Goal: Task Accomplishment & Management: Use online tool/utility

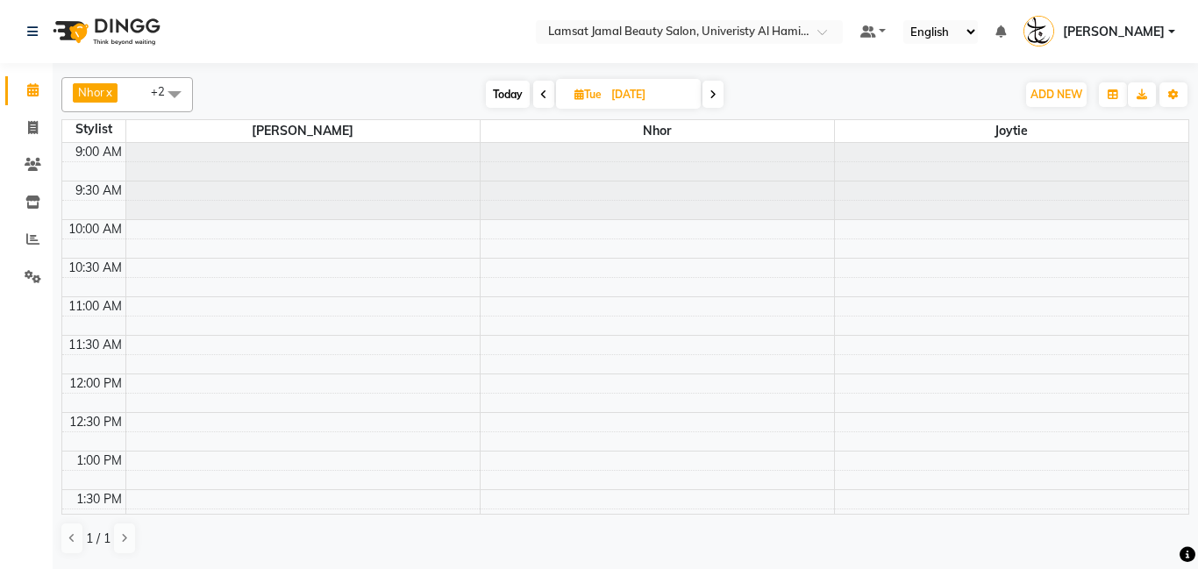
scroll to position [496, 0]
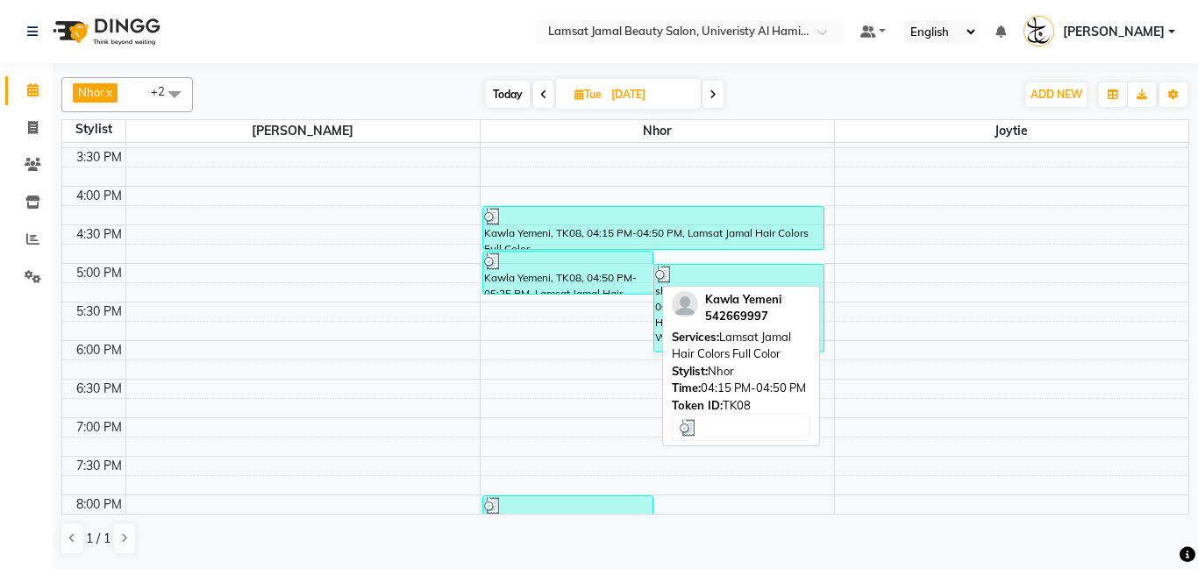
click at [620, 232] on div "Kawla Yemeni, TK08, 04:15 PM-04:50 PM, Lamsat Jamal Hair Colors Full Color" at bounding box center [653, 228] width 341 height 42
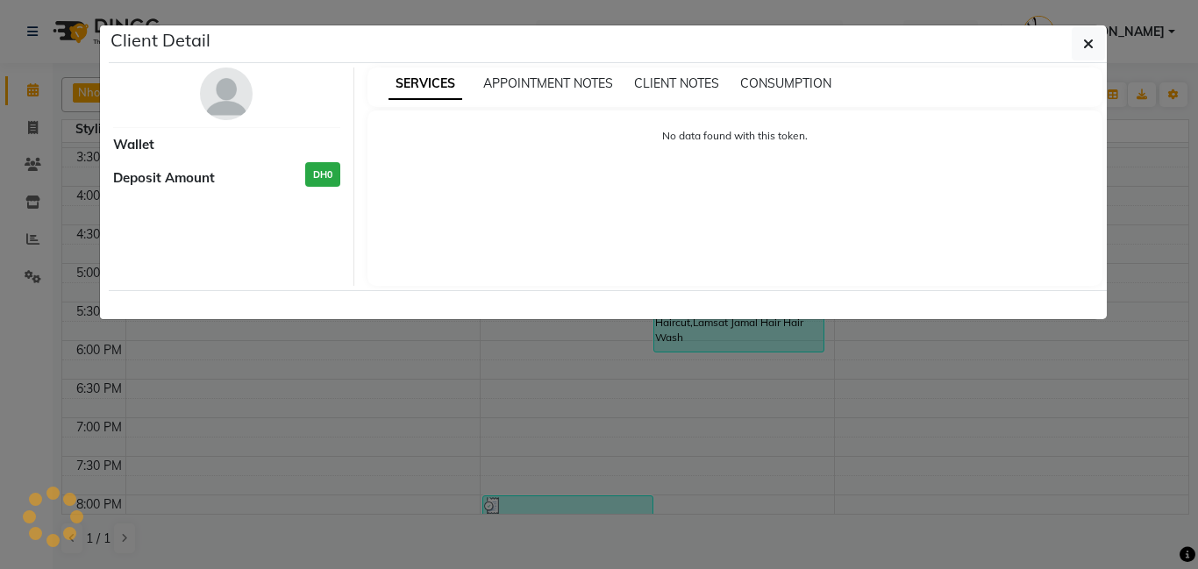
select select "3"
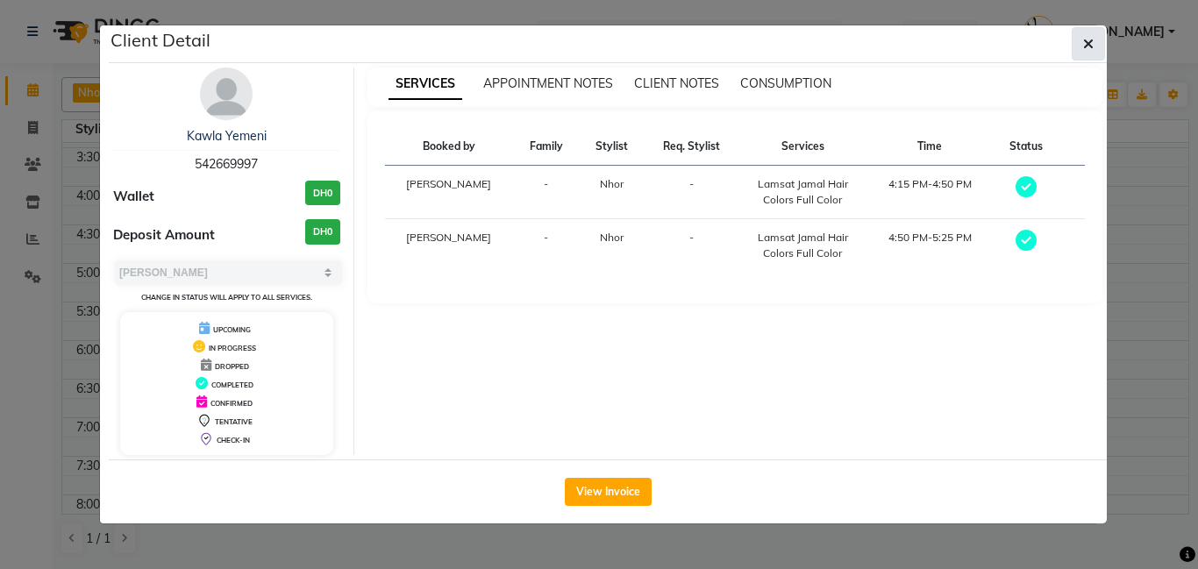
click at [1091, 44] on icon "button" at bounding box center [1088, 44] width 11 height 14
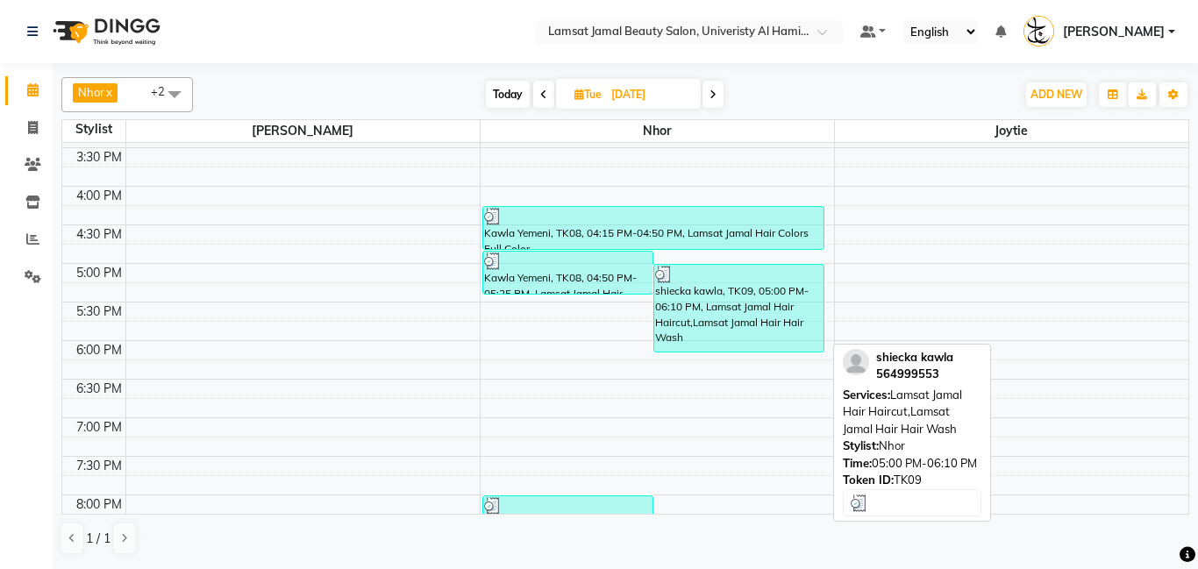
click at [729, 310] on div "shiecka kawla, TK09, 05:00 PM-06:10 PM, Lamsat Jamal Hair Haircut,Lamsat Jamal …" at bounding box center [738, 308] width 169 height 87
select select "3"
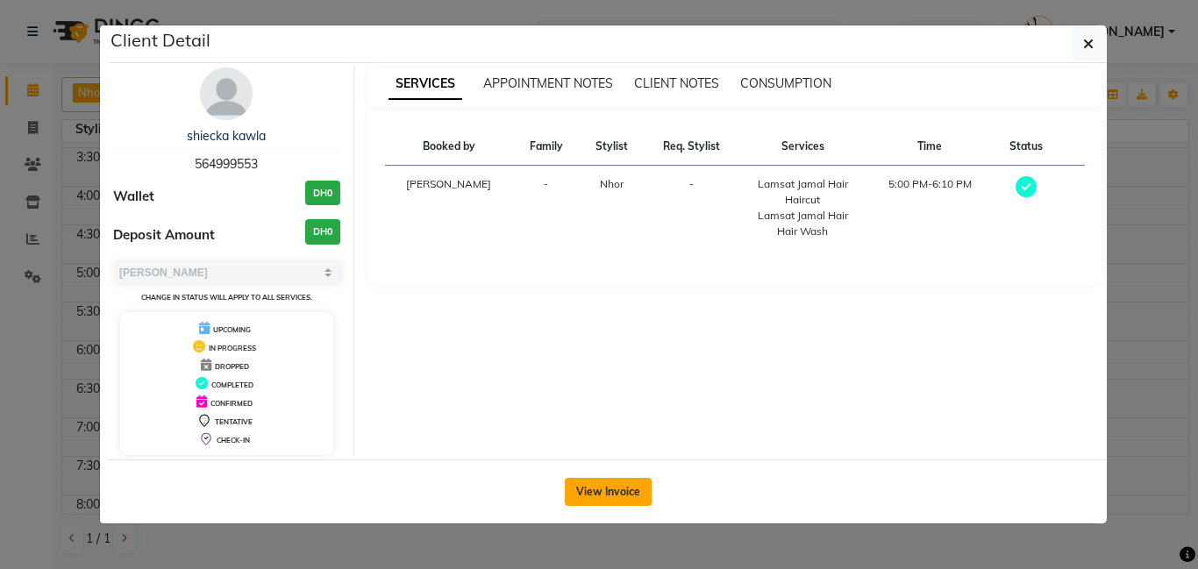
click at [616, 490] on button "View Invoice" at bounding box center [608, 492] width 87 height 28
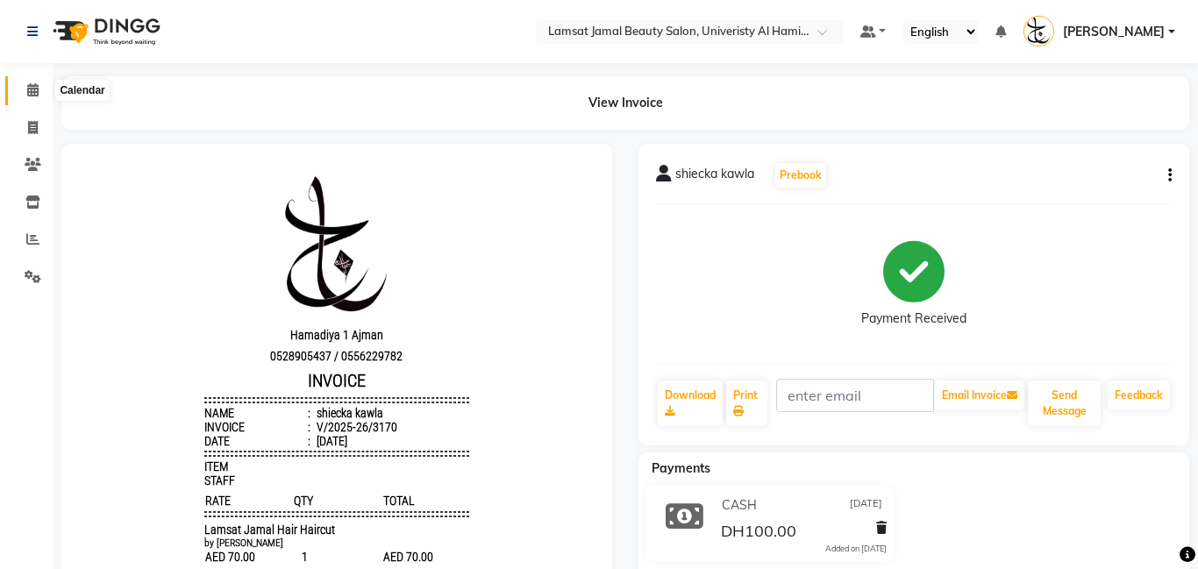
click at [36, 99] on span at bounding box center [33, 91] width 31 height 20
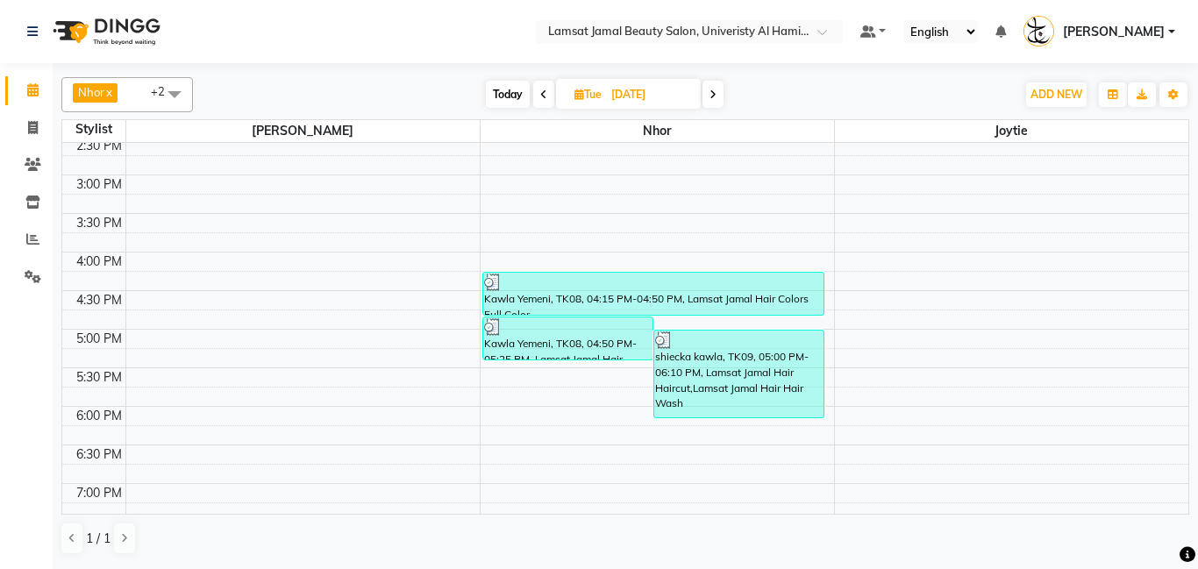
scroll to position [554, 0]
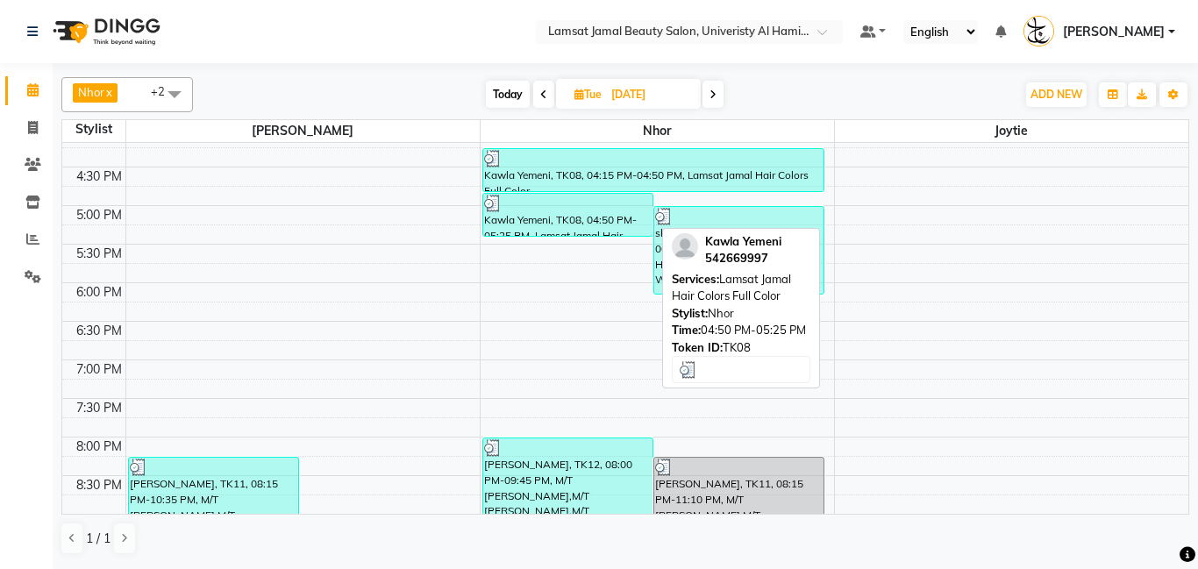
click at [525, 225] on div "Kawla Yemeni, TK08, 04:50 PM-05:25 PM, Lamsat Jamal Hair Colors Full Color" at bounding box center [567, 215] width 169 height 42
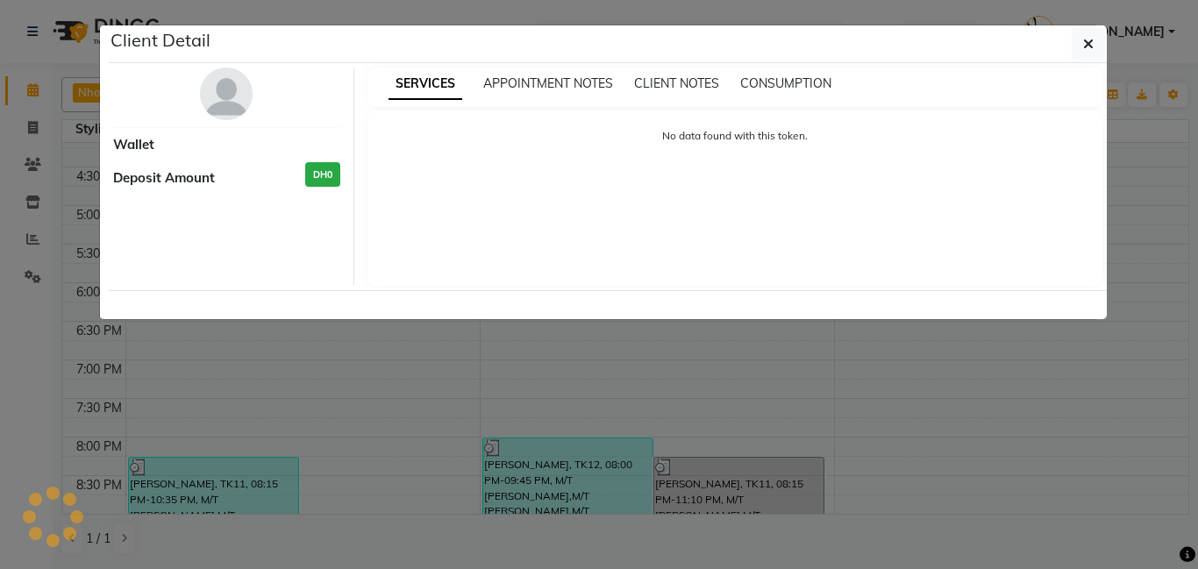
select select "3"
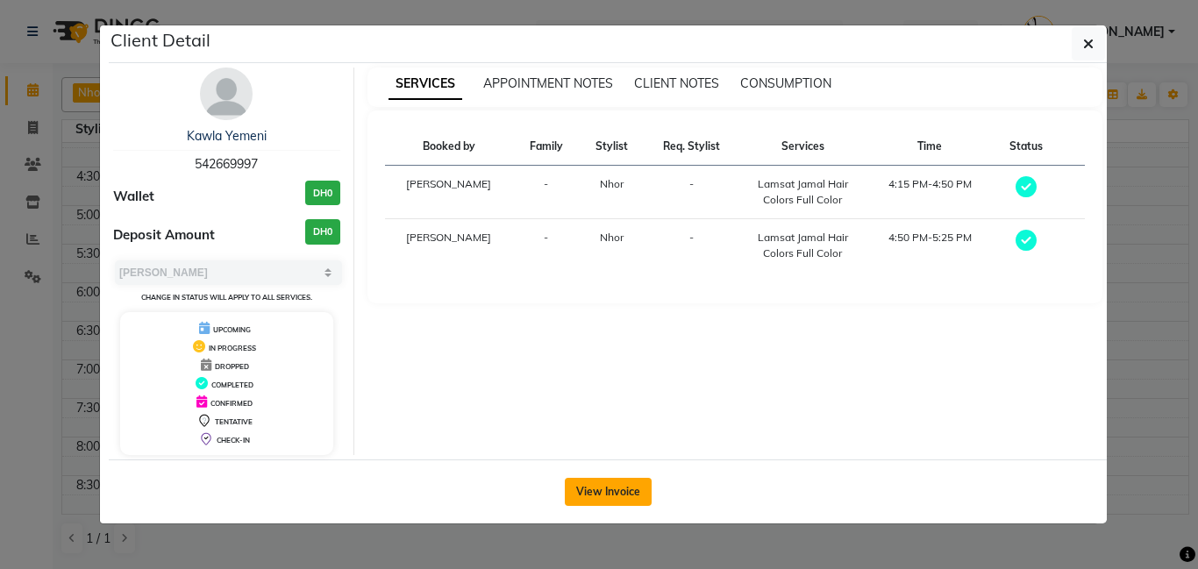
click at [616, 502] on button "View Invoice" at bounding box center [608, 492] width 87 height 28
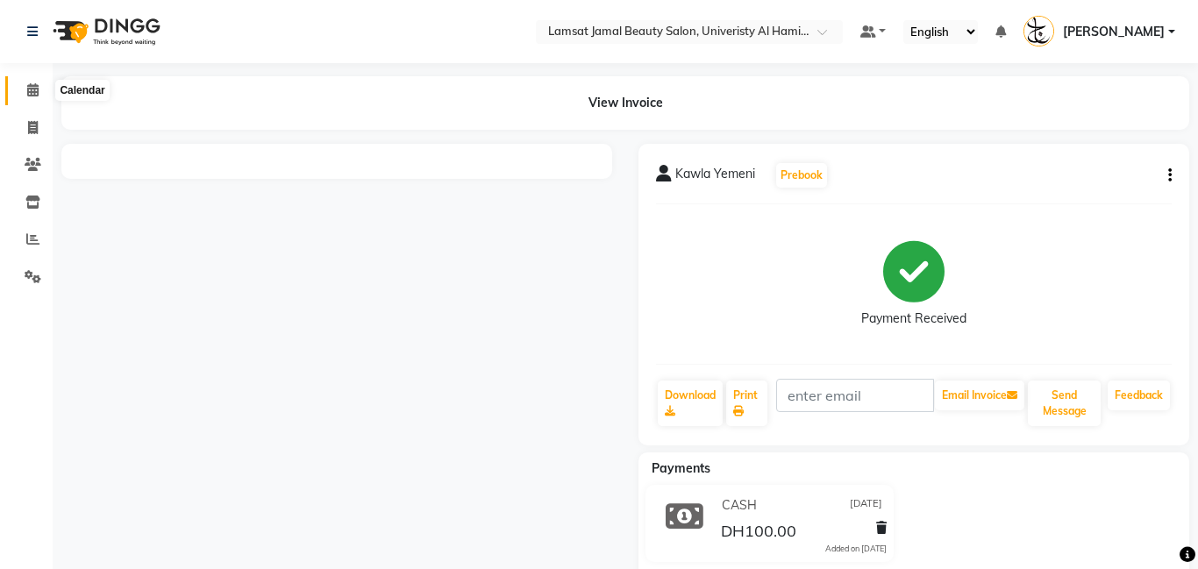
click at [31, 85] on icon at bounding box center [32, 89] width 11 height 13
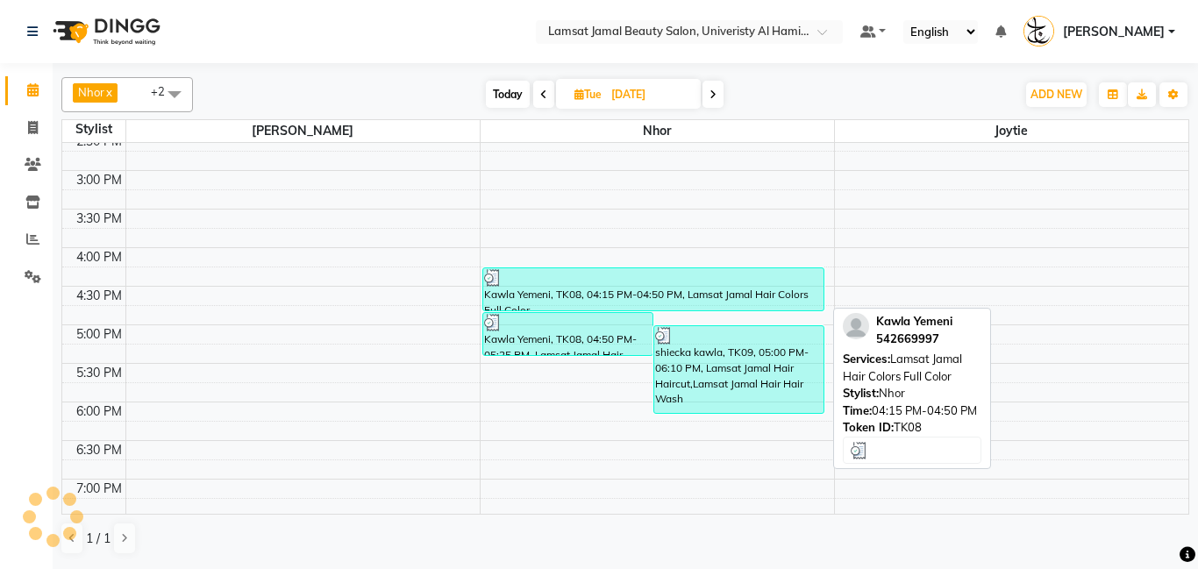
scroll to position [383, 0]
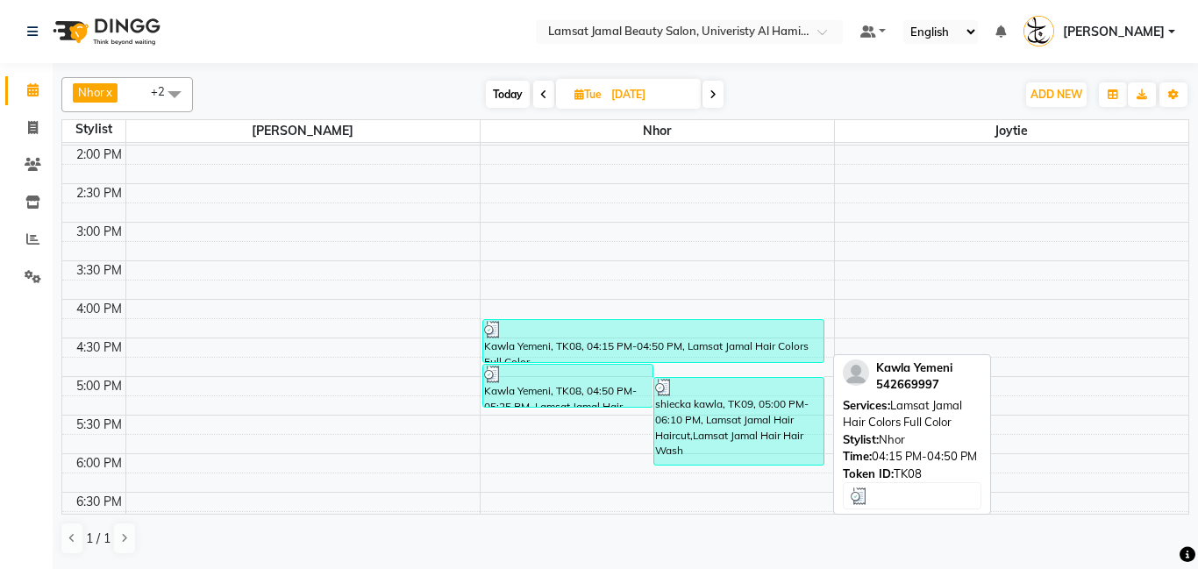
click at [553, 339] on div "Kawla Yemeni, TK08, 04:15 PM-04:50 PM, Lamsat Jamal Hair Colors Full Color" at bounding box center [653, 341] width 341 height 42
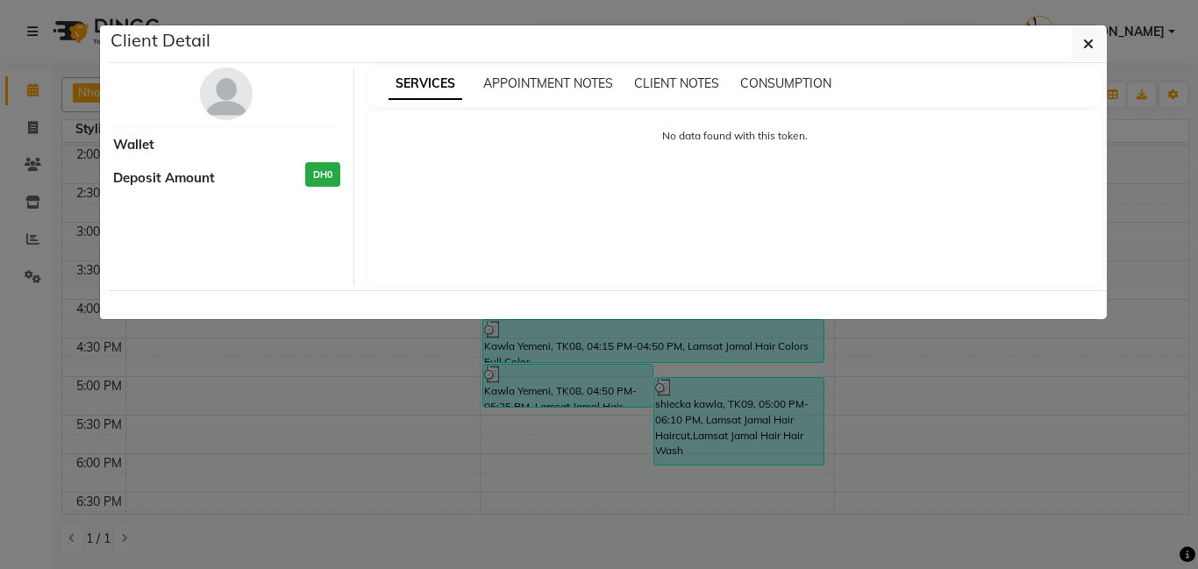
select select "3"
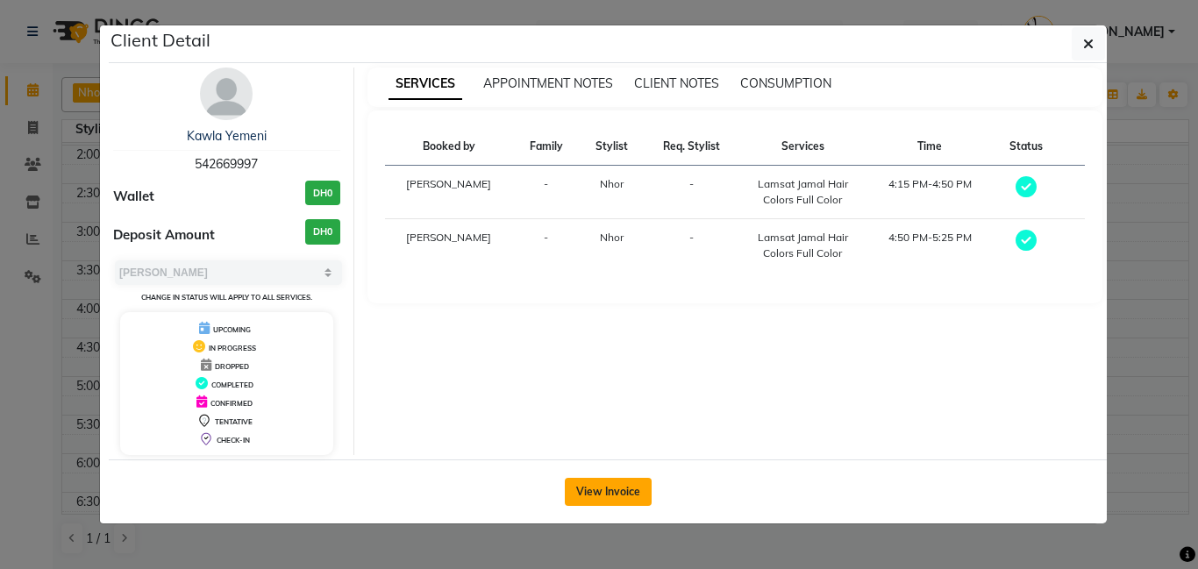
click at [623, 489] on button "View Invoice" at bounding box center [608, 492] width 87 height 28
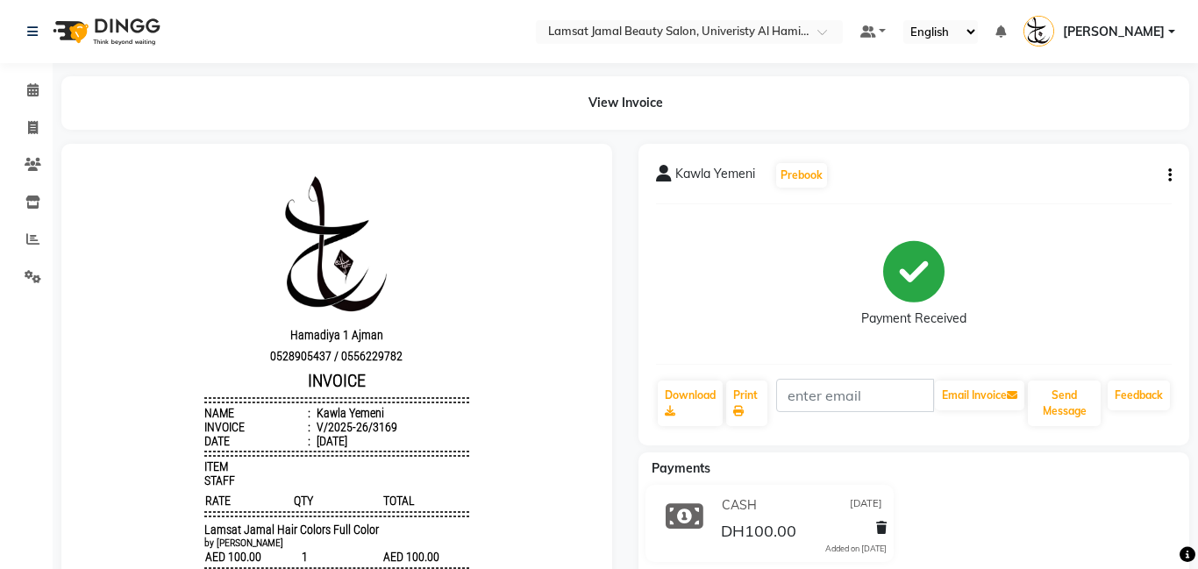
click at [1171, 175] on icon "button" at bounding box center [1170, 175] width 4 height 1
click at [1085, 168] on div "Split Service Amount" at bounding box center [1083, 164] width 120 height 22
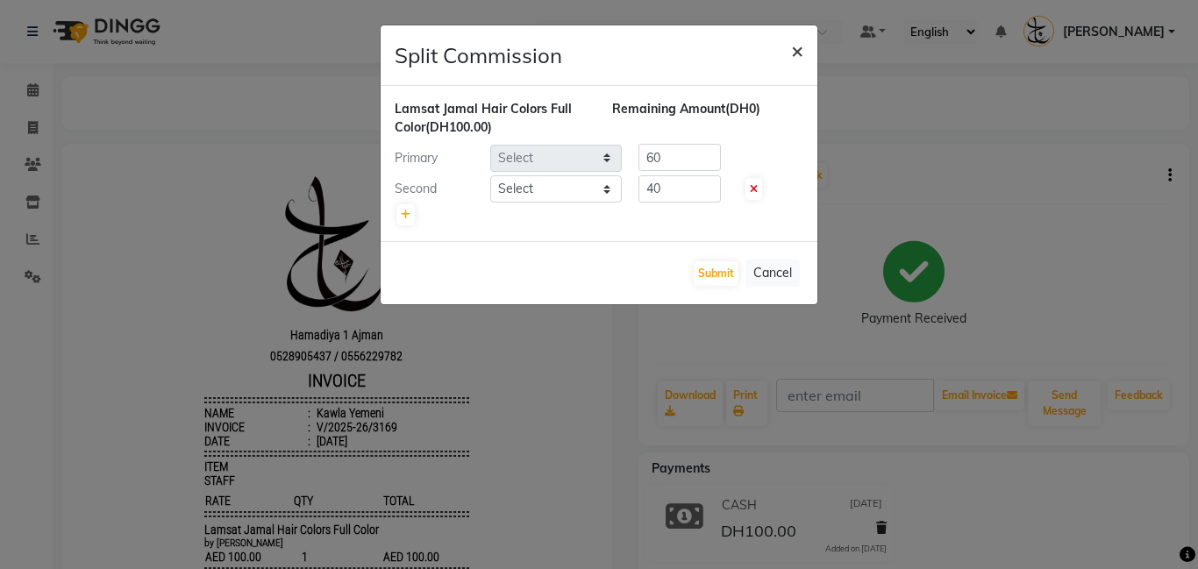
select select "79907"
select select "79902"
click at [793, 51] on span "×" at bounding box center [797, 50] width 12 height 26
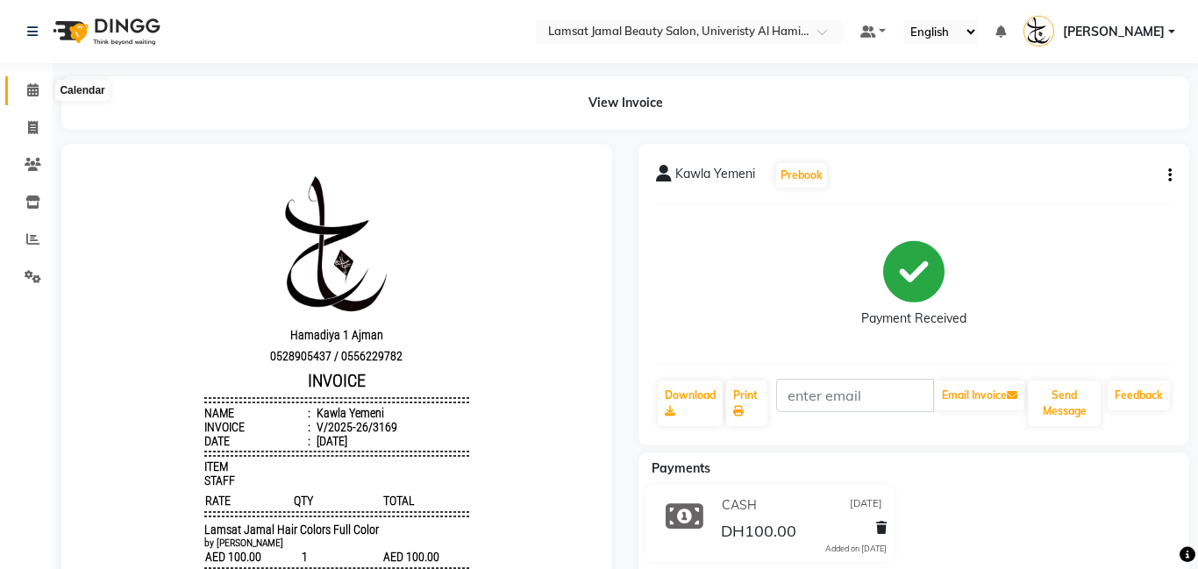
click at [32, 84] on icon at bounding box center [32, 89] width 11 height 13
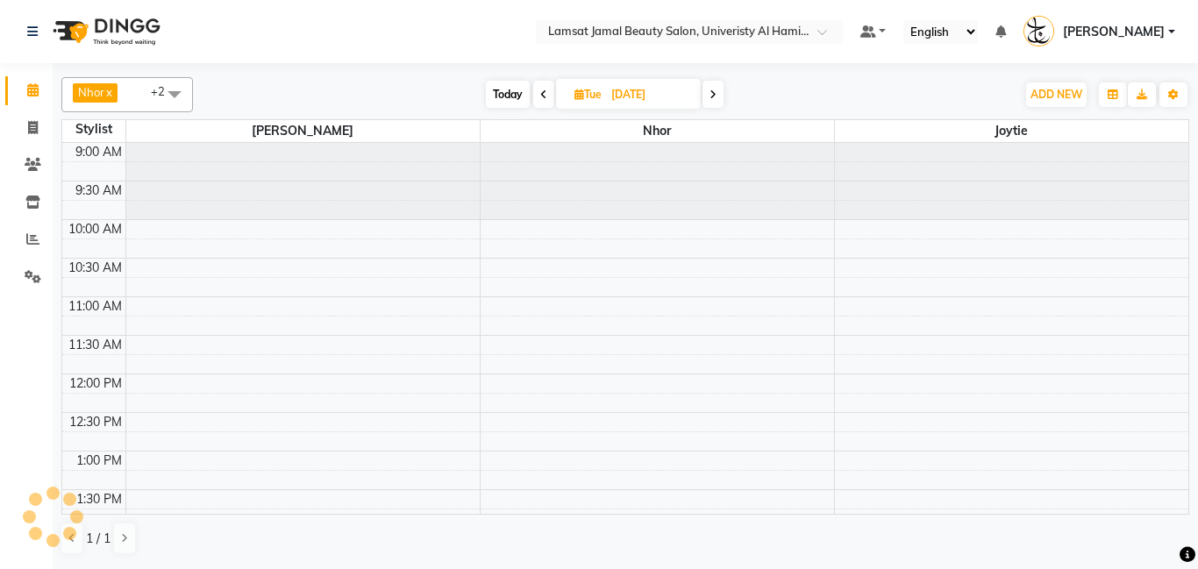
click at [717, 95] on span at bounding box center [712, 94] width 21 height 27
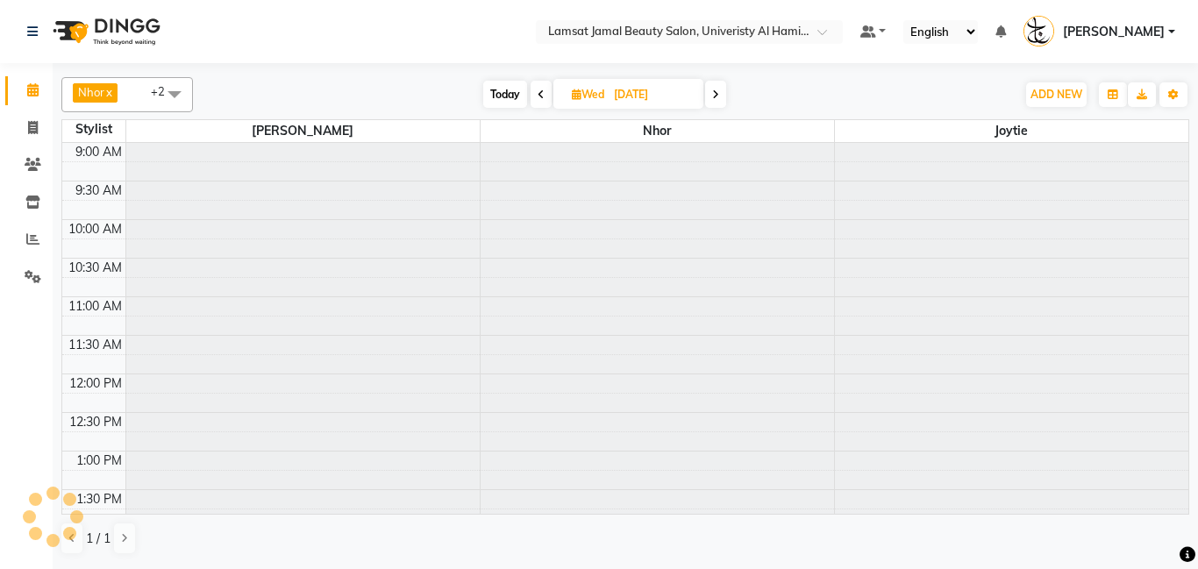
type input "[DATE]"
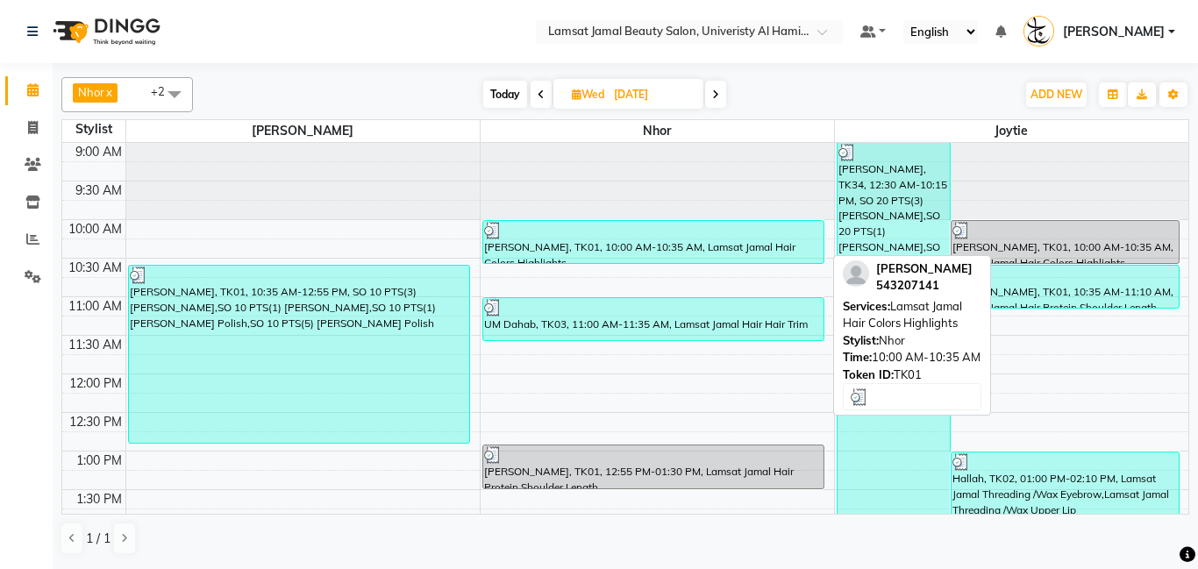
click at [651, 237] on div at bounding box center [653, 231] width 339 height 18
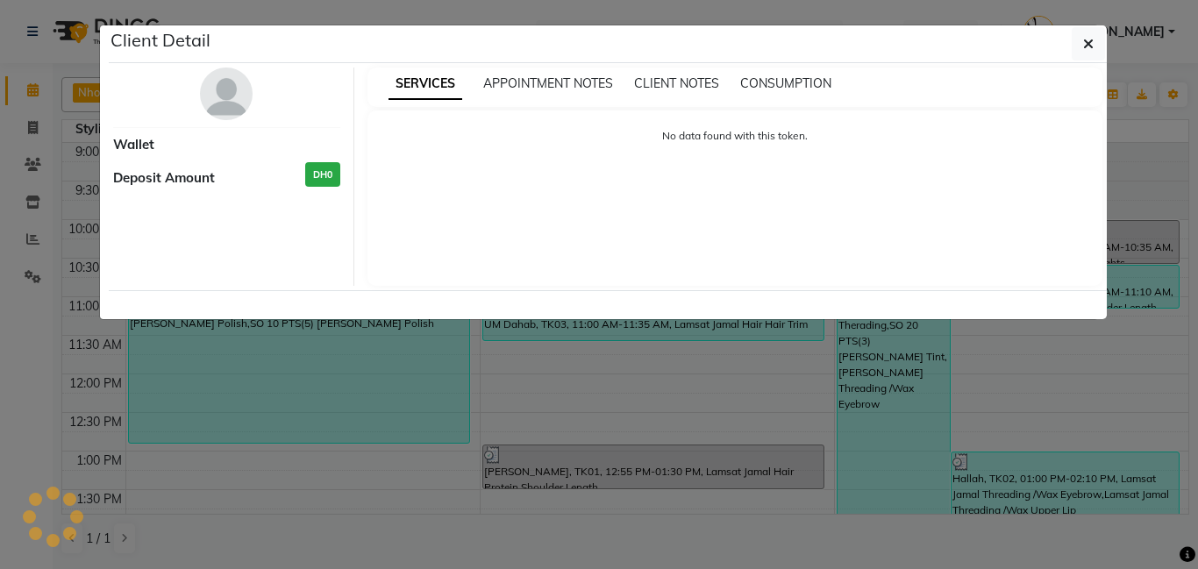
select select "3"
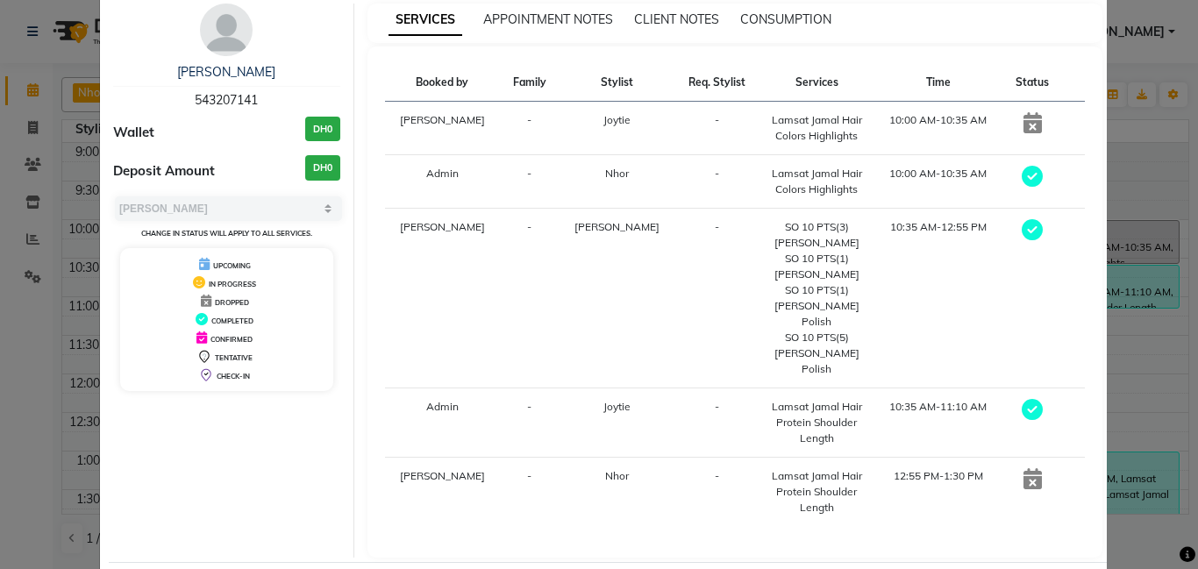
scroll to position [115, 0]
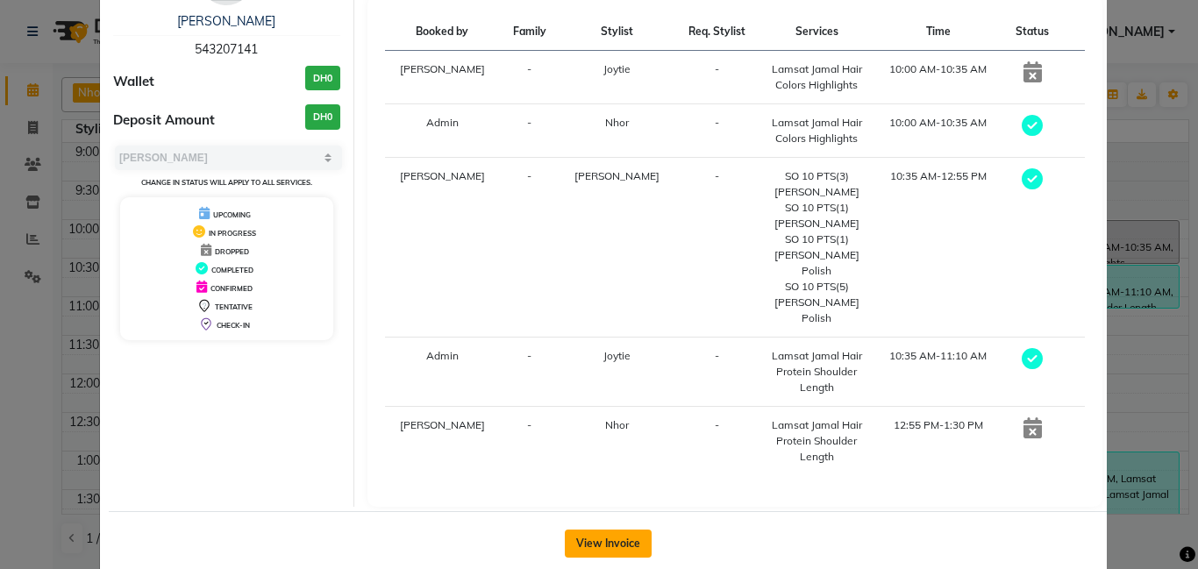
click at [625, 530] on button "View Invoice" at bounding box center [608, 544] width 87 height 28
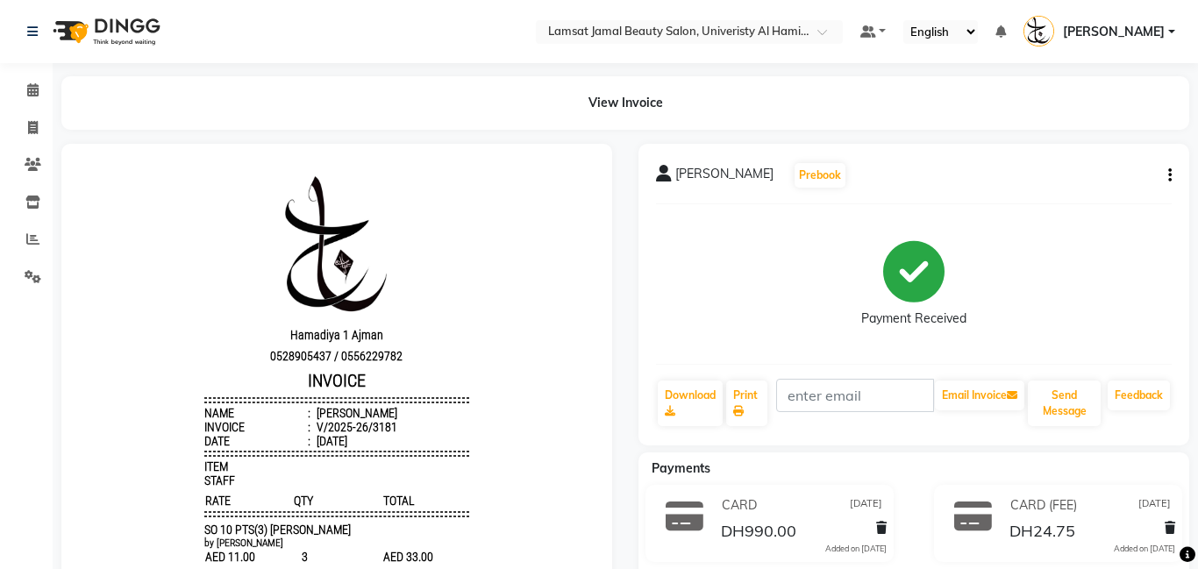
click at [1166, 177] on button "button" at bounding box center [1166, 176] width 11 height 18
click at [1077, 163] on div "Split Service Amount" at bounding box center [1083, 164] width 120 height 22
select select "79901"
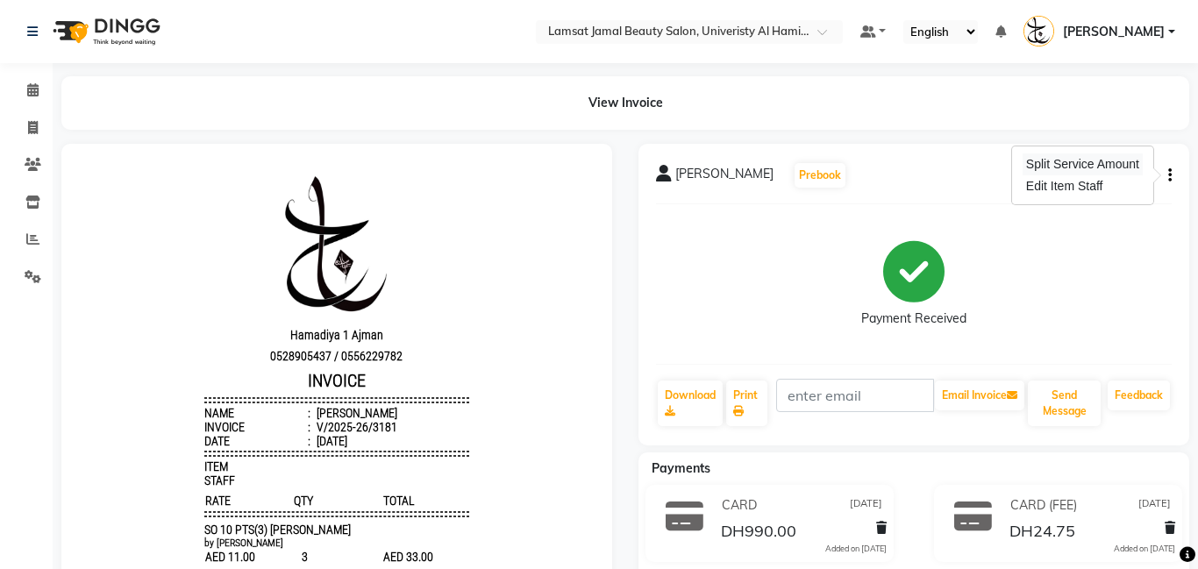
select select "79901"
select select "79907"
select select "79908"
select select "79901"
select select "79907"
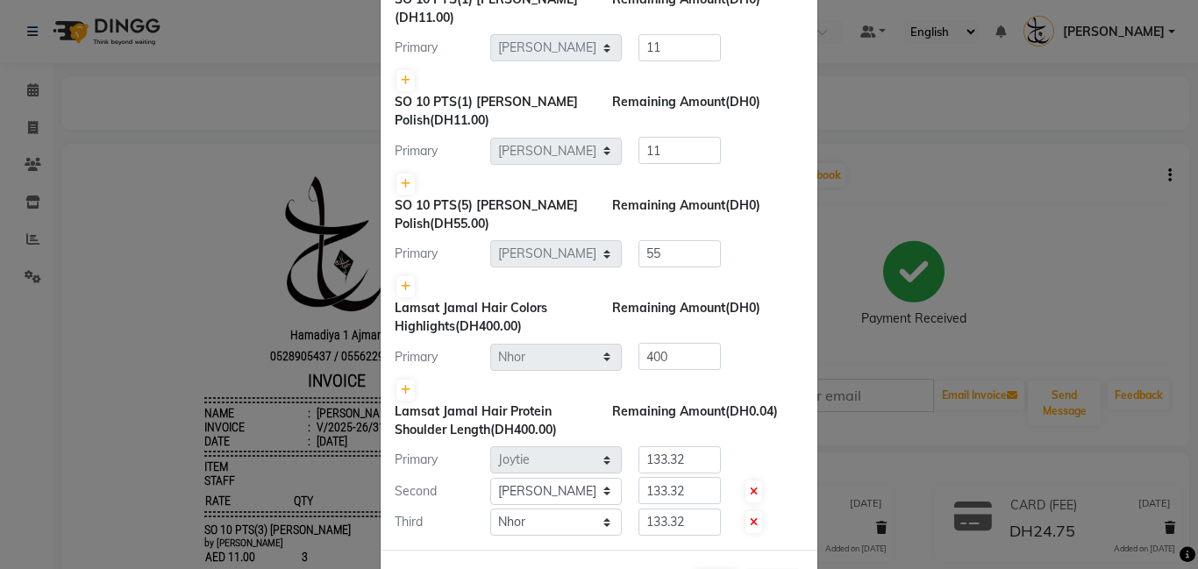
scroll to position [282, 0]
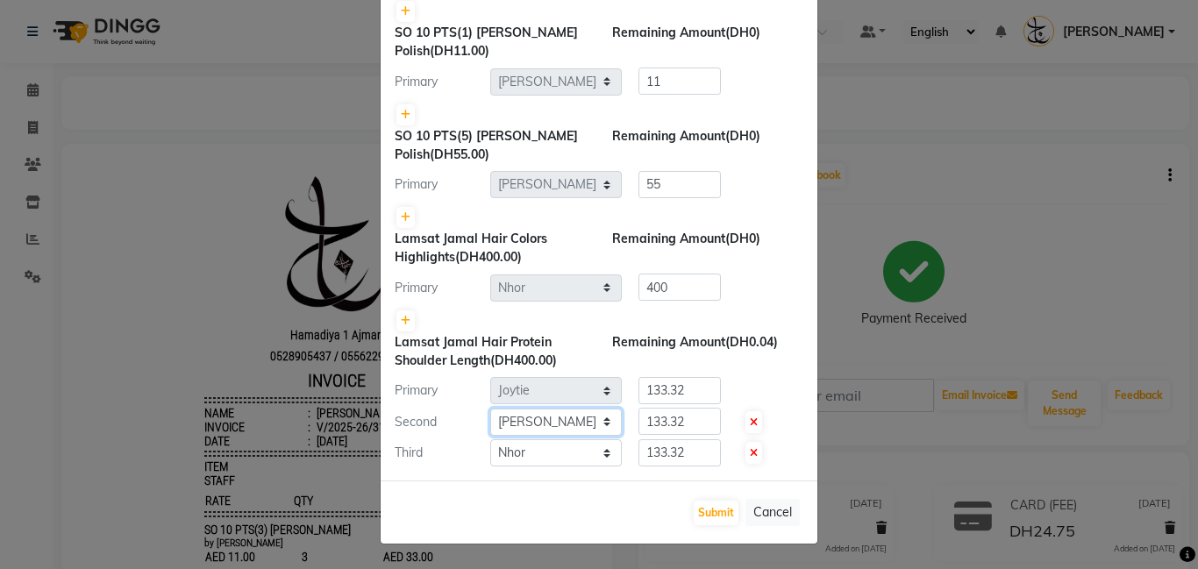
click at [612, 424] on select "Select [PERSON_NAME] Amna [PERSON_NAME] [PERSON_NAME] Ebda Lamsat [PERSON_NAME]…" at bounding box center [556, 422] width 132 height 27
click at [721, 418] on div "133.32" at bounding box center [676, 421] width 109 height 27
click at [702, 426] on input "133.32" at bounding box center [679, 421] width 82 height 27
click at [781, 512] on button "Cancel" at bounding box center [772, 512] width 54 height 27
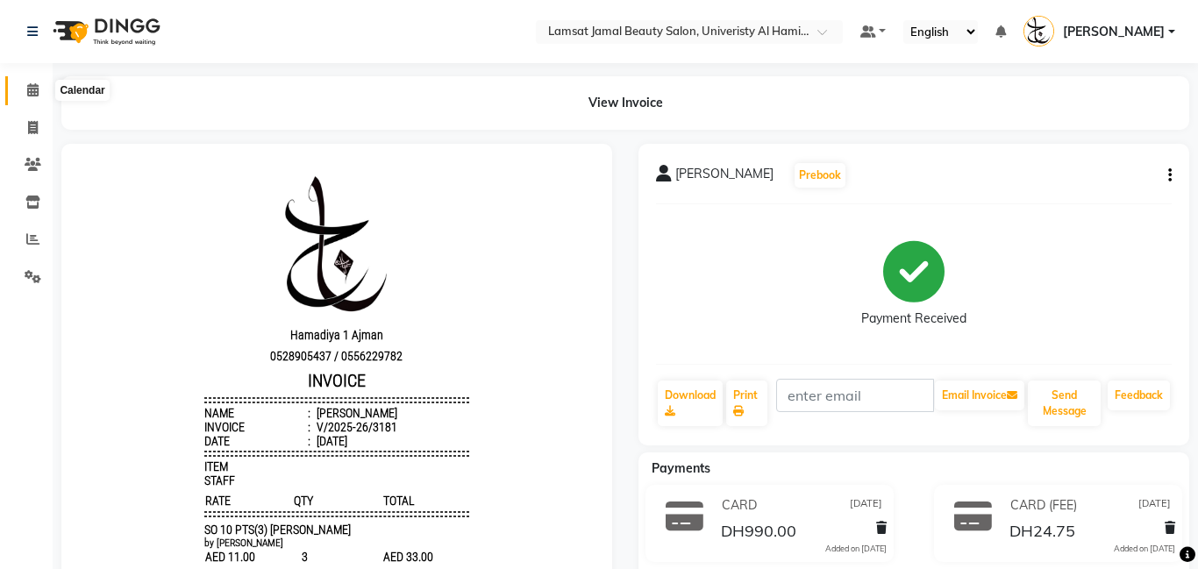
click at [37, 93] on icon at bounding box center [32, 89] width 11 height 13
